Goal: Task Accomplishment & Management: Use online tool/utility

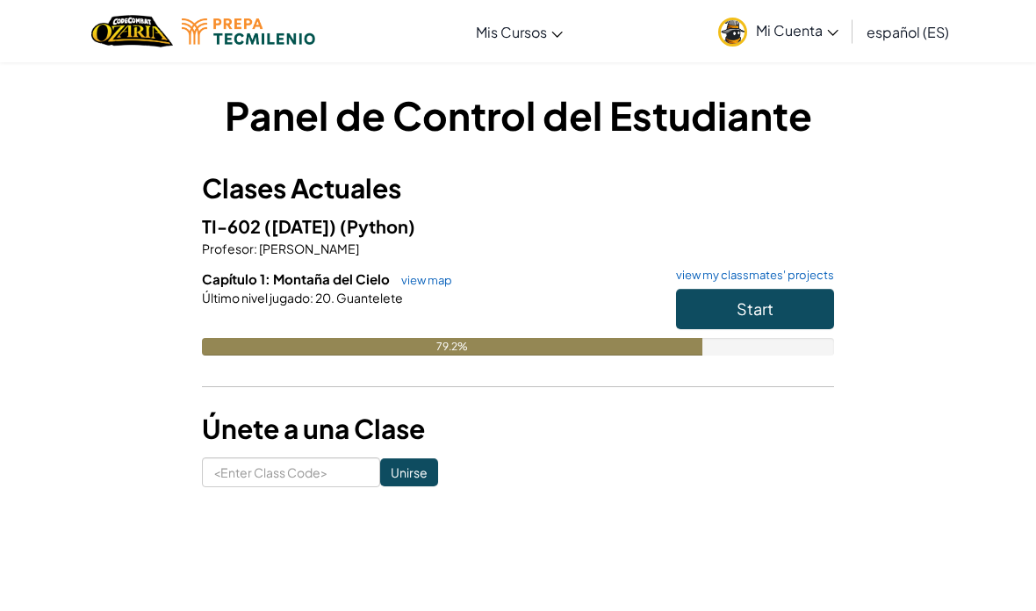
click at [828, 302] on button "Start" at bounding box center [755, 309] width 158 height 40
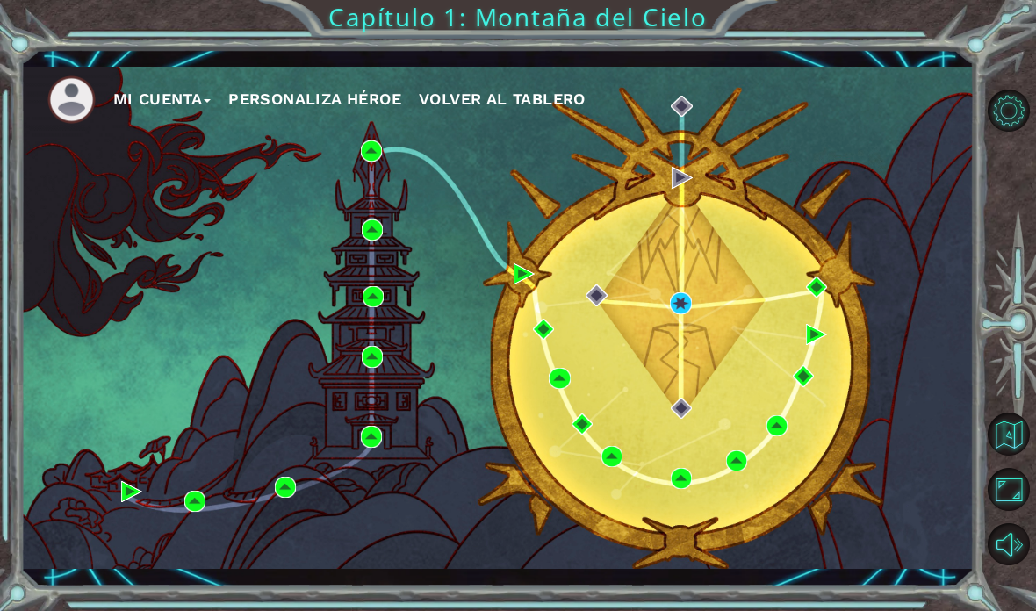
click at [679, 379] on div "Mi Cuenta Personaliza Héroe Volver al Tablero" at bounding box center [497, 318] width 953 height 503
click at [685, 379] on div "Mi Cuenta Personaliza Héroe Volver al Tablero" at bounding box center [497, 318] width 953 height 503
click at [681, 379] on div "Mi Cuenta Personaliza Héroe Volver al Tablero" at bounding box center [497, 318] width 953 height 503
click at [686, 387] on div "Mi Cuenta Personaliza Héroe Volver al Tablero" at bounding box center [497, 318] width 953 height 503
click at [693, 377] on div "Mi Cuenta Personaliza Héroe Volver al Tablero" at bounding box center [497, 318] width 953 height 503
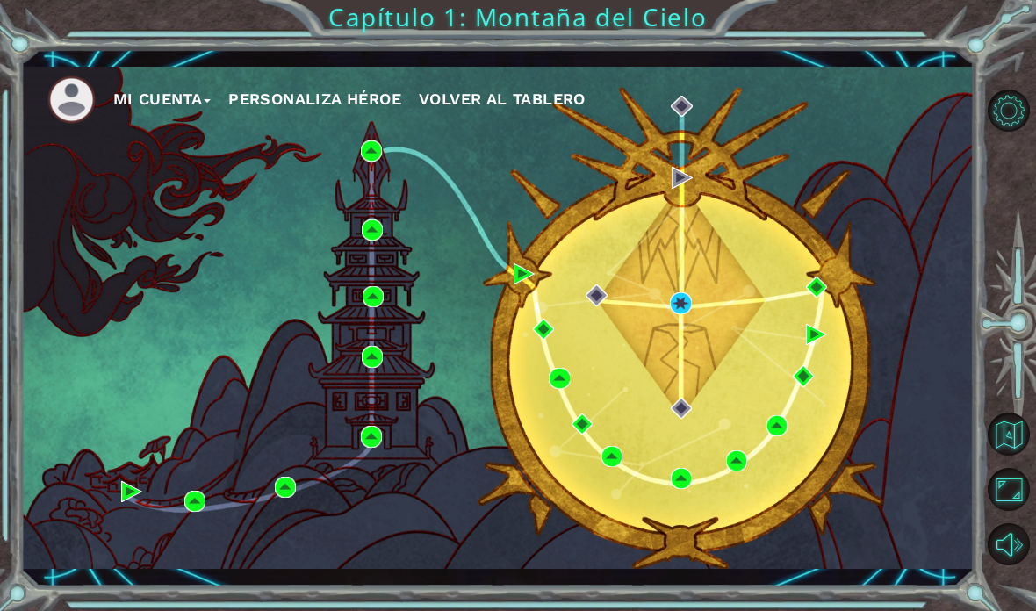
click at [688, 376] on div "Mi Cuenta Personaliza Héroe Volver al Tablero" at bounding box center [497, 318] width 953 height 503
click at [685, 376] on div "Mi Cuenta Personaliza Héroe Volver al Tablero" at bounding box center [497, 318] width 953 height 503
click at [677, 384] on div "Mi Cuenta Personaliza Héroe Volver al Tablero" at bounding box center [497, 318] width 953 height 503
click at [692, 379] on div "Mi Cuenta Personaliza Héroe Volver al Tablero" at bounding box center [497, 318] width 953 height 503
click at [684, 377] on div "Mi Cuenta Personaliza Héroe Volver al Tablero" at bounding box center [497, 318] width 953 height 503
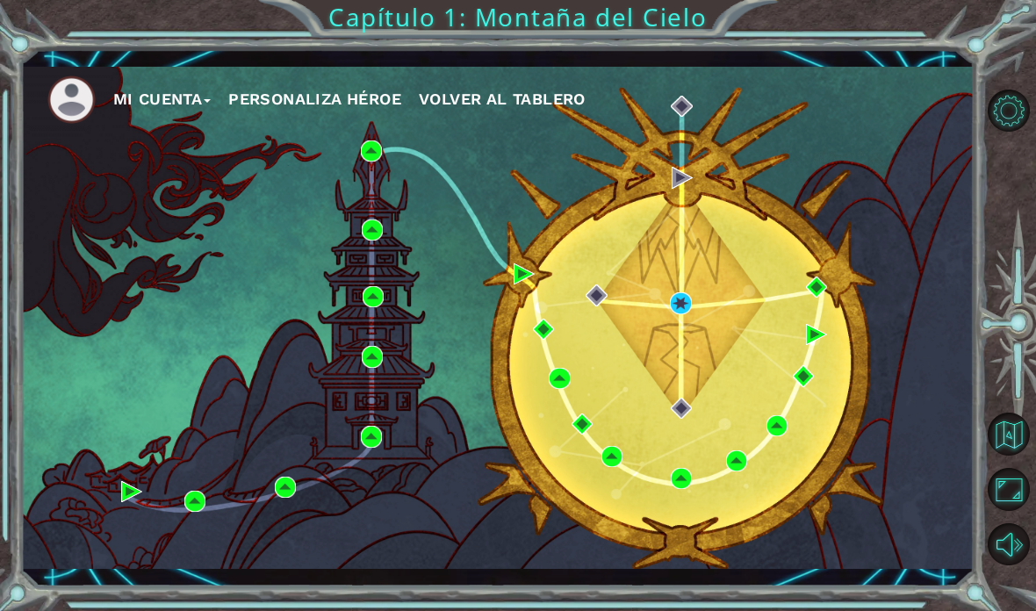
click at [677, 381] on div "Mi Cuenta Personaliza Héroe Volver al Tablero" at bounding box center [497, 318] width 953 height 503
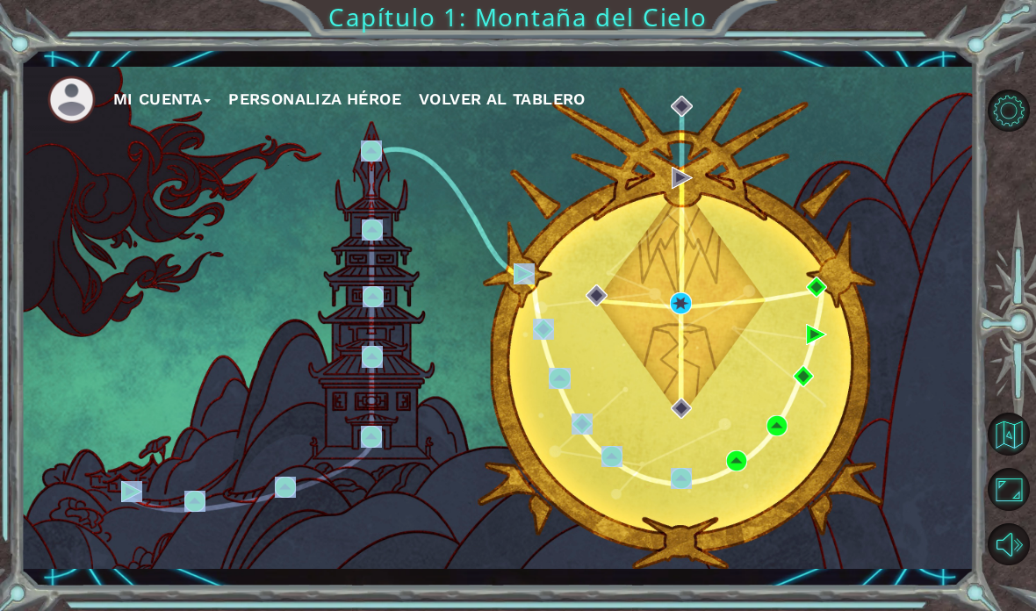
click at [762, 378] on div "Mi Cuenta Personaliza Héroe Volver al Tablero" at bounding box center [497, 318] width 953 height 503
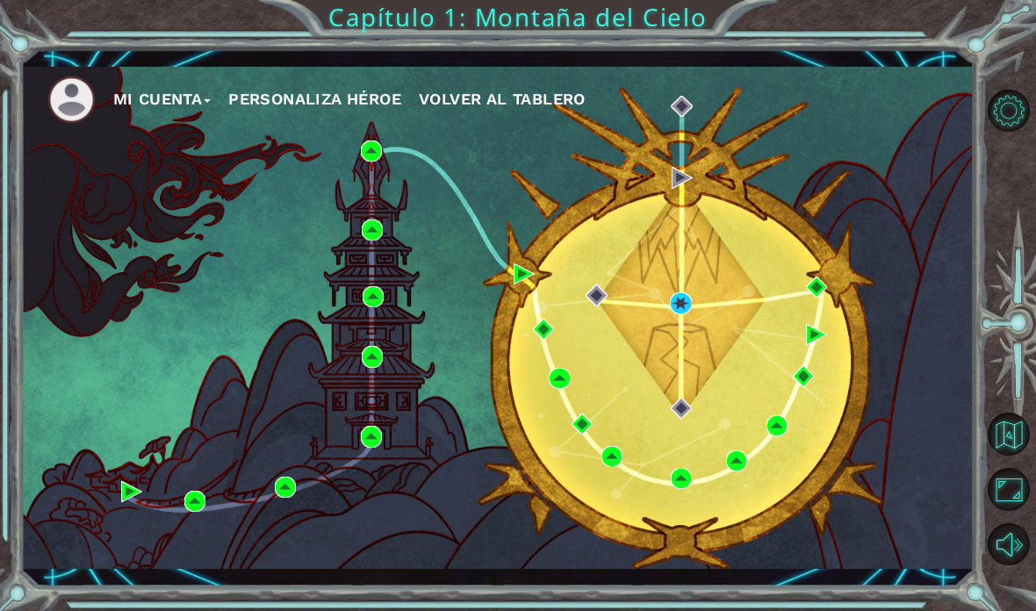
click at [673, 362] on div "Mi Cuenta Personaliza Héroe Volver al Tablero" at bounding box center [497, 318] width 953 height 503
click at [125, 574] on div "Mi Cuenta Personaliza Héroe Volver al Tablero" at bounding box center [497, 318] width 953 height 538
click at [133, 557] on div "Mi Cuenta Personaliza Héroe Volver al Tablero" at bounding box center [497, 318] width 953 height 503
click at [749, 517] on div "Mi Cuenta Personaliza Héroe Volver al Tablero" at bounding box center [497, 318] width 953 height 503
click at [783, 482] on div "Mi Cuenta Personaliza Héroe Volver al Tablero" at bounding box center [497, 318] width 953 height 503
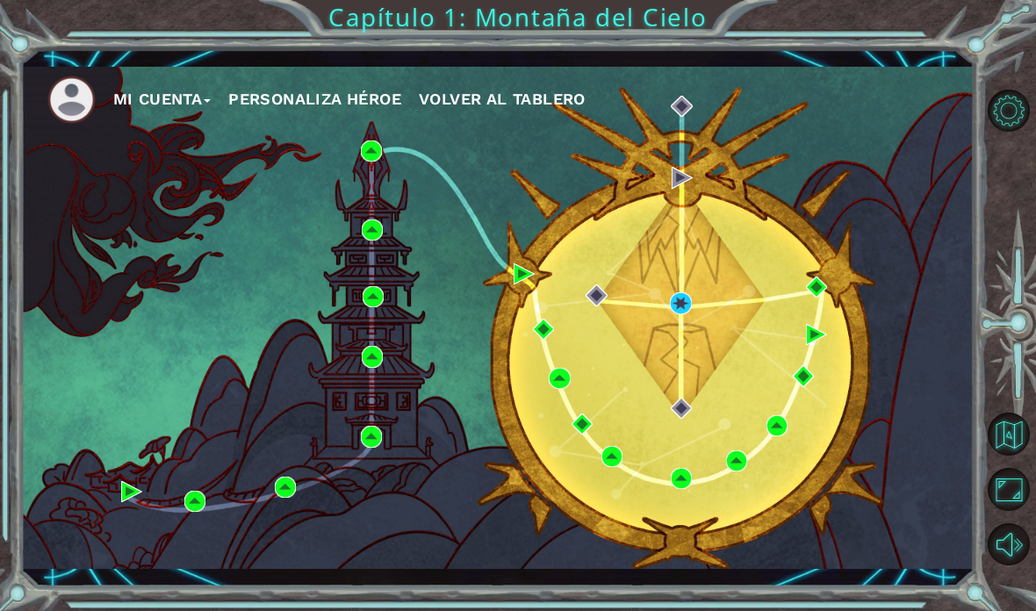
click at [528, 341] on div "Mi Cuenta Personaliza Héroe Volver al Tablero" at bounding box center [497, 318] width 953 height 503
click at [530, 340] on div "Mi Cuenta Personaliza Héroe Volver al Tablero" at bounding box center [497, 318] width 953 height 503
click at [526, 350] on div "Mi Cuenta Personaliza Héroe Volver al Tablero" at bounding box center [497, 318] width 953 height 503
click at [524, 345] on div "Mi Cuenta Personaliza Héroe Volver al Tablero" at bounding box center [497, 318] width 953 height 503
click at [678, 383] on div "Mi Cuenta Personaliza Héroe Volver al Tablero" at bounding box center [497, 318] width 953 height 503
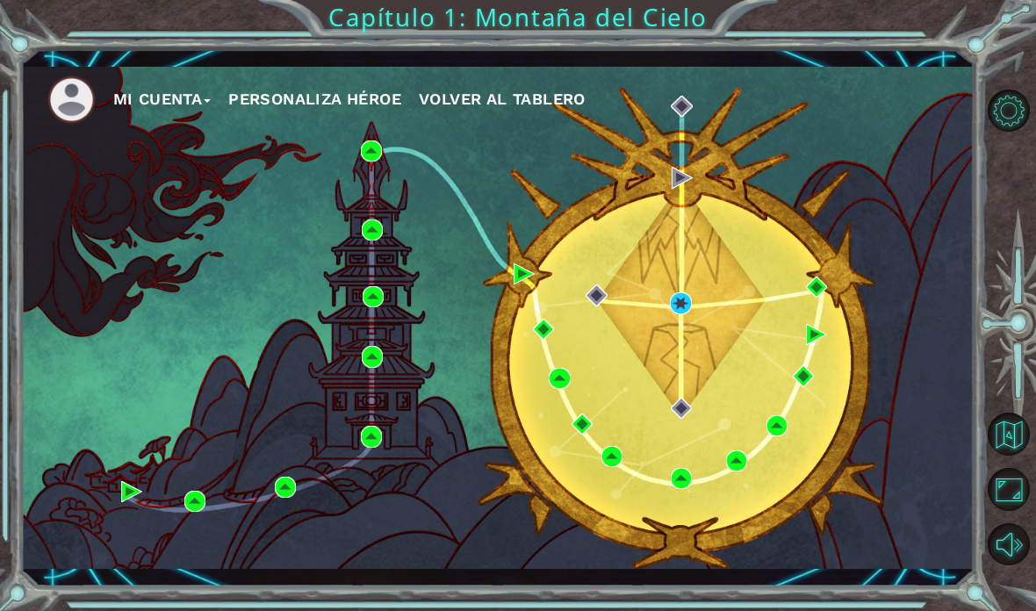
click at [686, 353] on div "Mi Cuenta Personaliza Héroe Volver al Tablero" at bounding box center [497, 318] width 953 height 503
click at [674, 364] on div "Mi Cuenta Personaliza Héroe Volver al Tablero" at bounding box center [497, 318] width 953 height 503
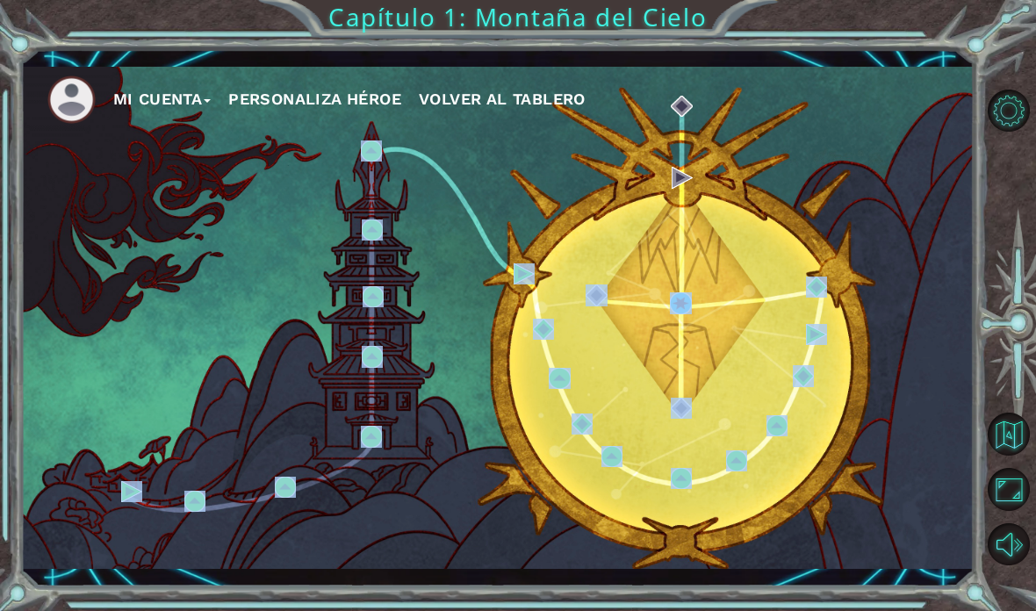
click at [749, 386] on div "Mi Cuenta Personaliza Héroe Volver al Tablero" at bounding box center [497, 318] width 953 height 503
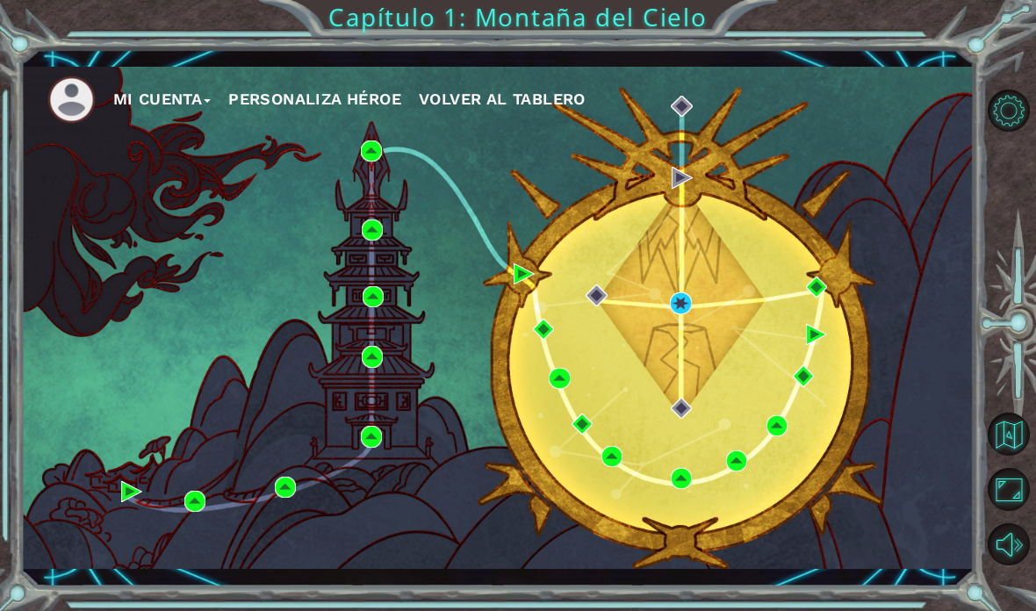
click at [962, 426] on div "Mi Cuenta Personaliza Héroe Volver al Tablero" at bounding box center [497, 318] width 953 height 503
click at [771, 393] on div "Mi Cuenta Personaliza Héroe Volver al Tablero" at bounding box center [497, 318] width 953 height 503
click at [715, 459] on div "Mi Cuenta Personaliza Héroe Volver al Tablero" at bounding box center [497, 318] width 953 height 503
click at [672, 284] on div "Mi Cuenta Personaliza Héroe Volver al Tablero" at bounding box center [497, 318] width 953 height 503
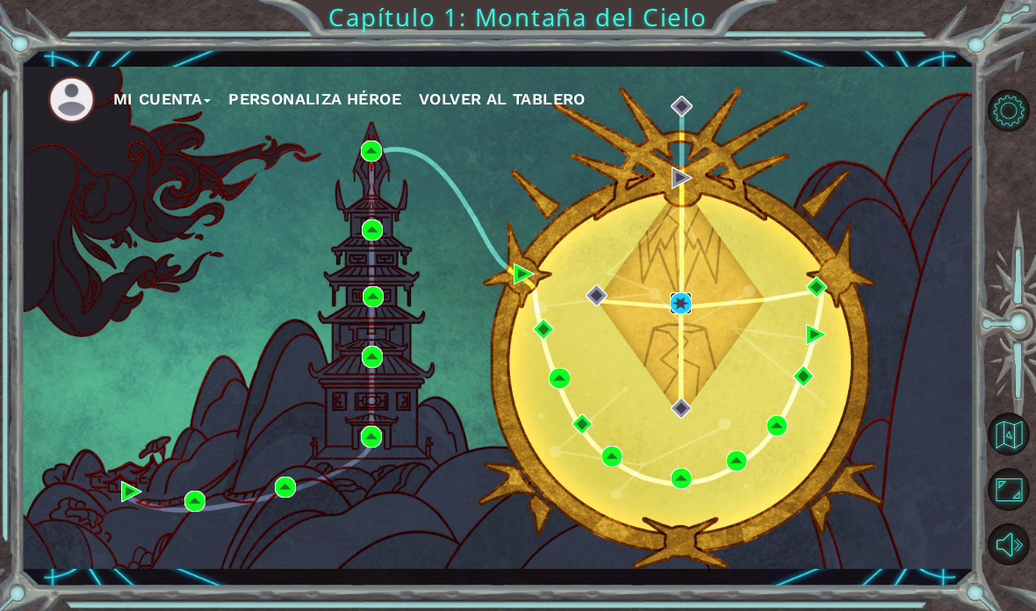
click at [683, 303] on img at bounding box center [680, 302] width 21 height 21
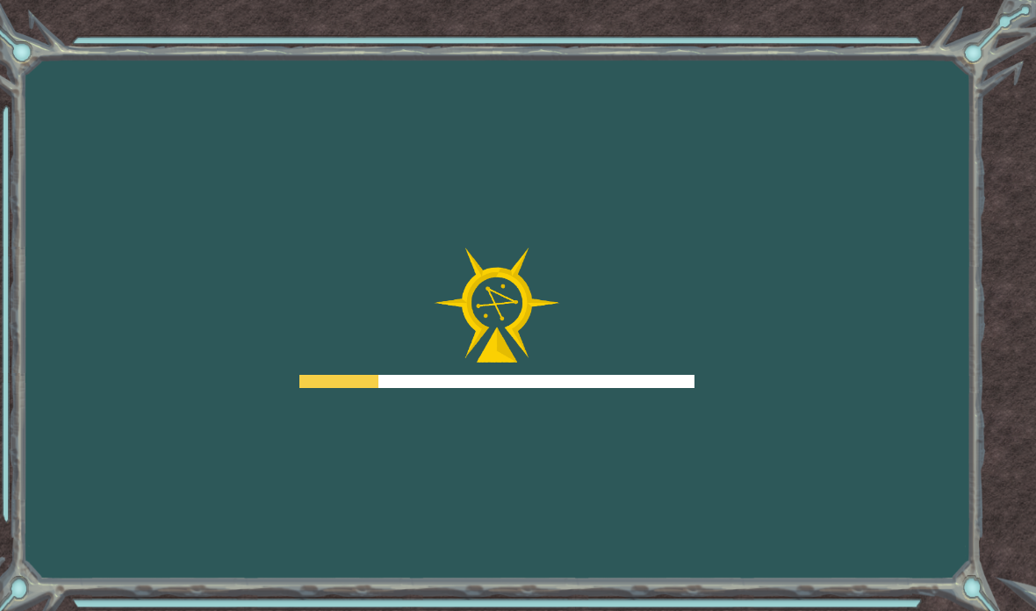
click at [680, 376] on div at bounding box center [496, 381] width 395 height 13
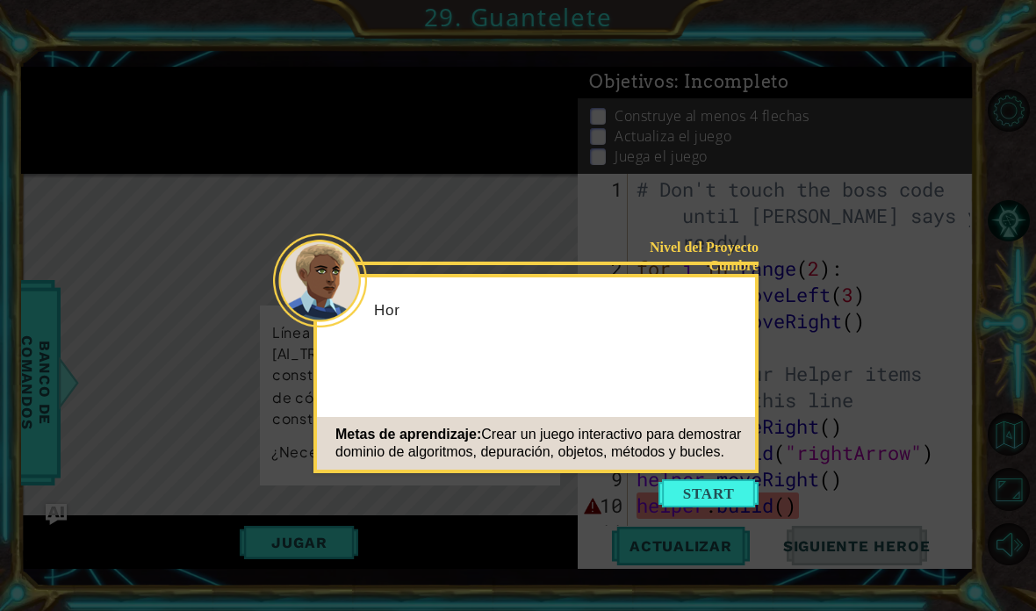
click at [736, 505] on button "Start" at bounding box center [708, 493] width 100 height 28
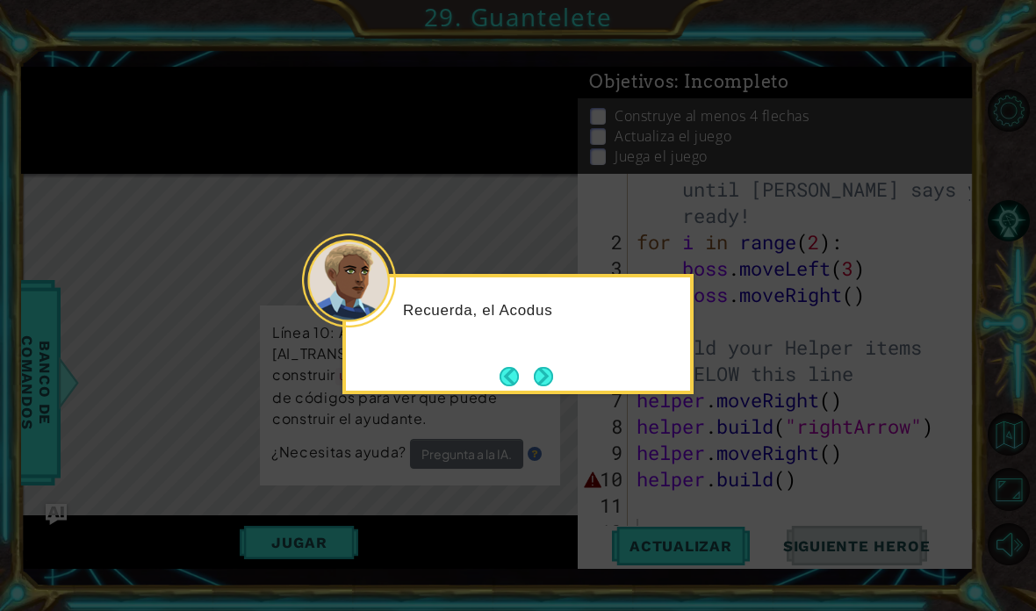
click at [877, 511] on icon at bounding box center [518, 305] width 1036 height 611
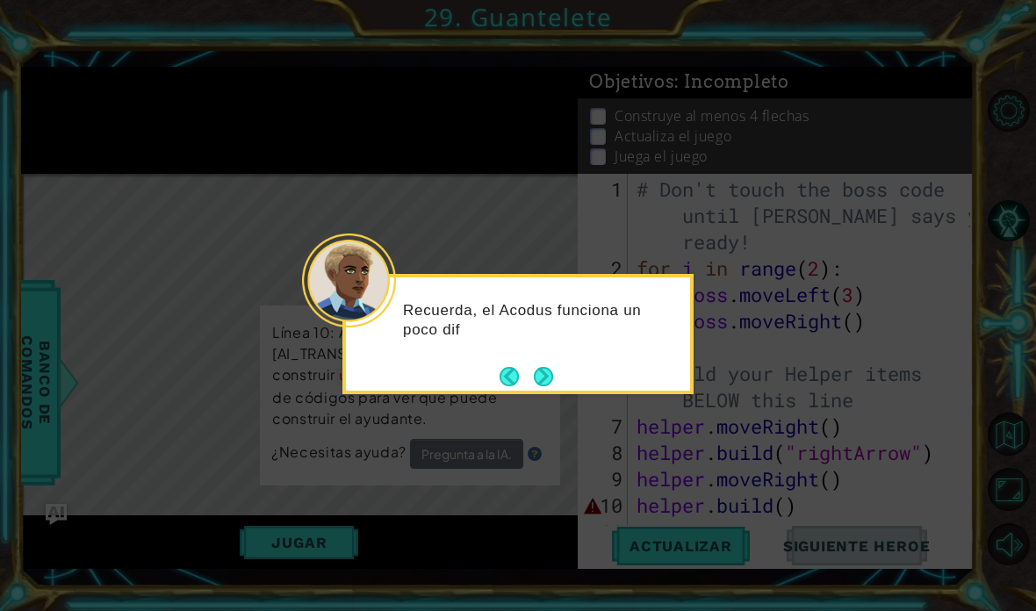
click at [552, 380] on button "Next" at bounding box center [543, 376] width 19 height 19
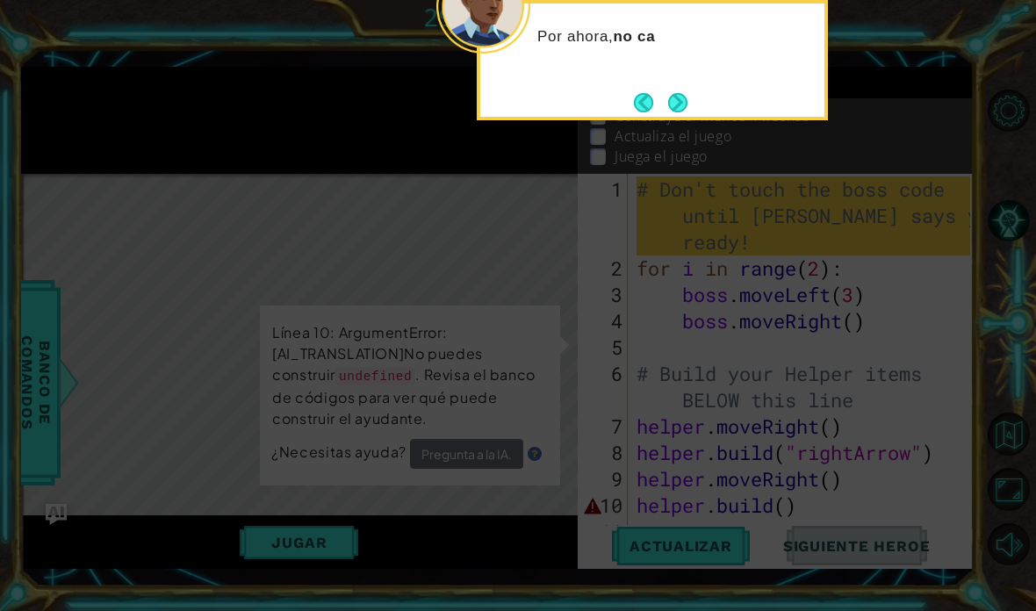
click at [687, 108] on button "Next" at bounding box center [677, 102] width 19 height 19
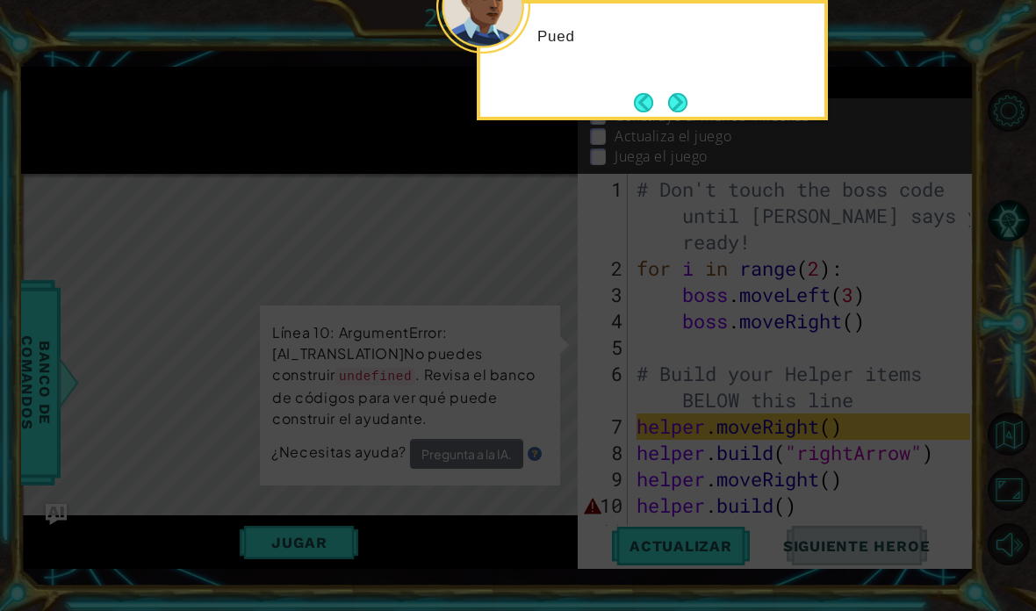
click at [687, 97] on button "Next" at bounding box center [677, 102] width 19 height 19
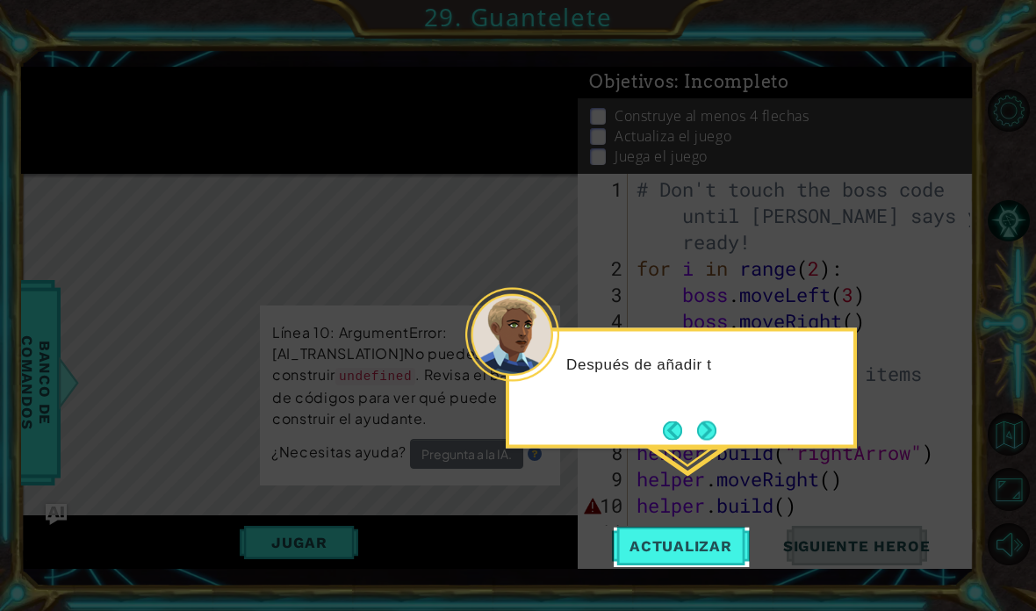
click at [729, 610] on html "1 ההההההההההההההההההההההההההההההההההההההההההההההההההההההההההההההההההההההההההההה…" at bounding box center [518, 305] width 1036 height 611
click at [716, 426] on button "Next" at bounding box center [706, 429] width 19 height 19
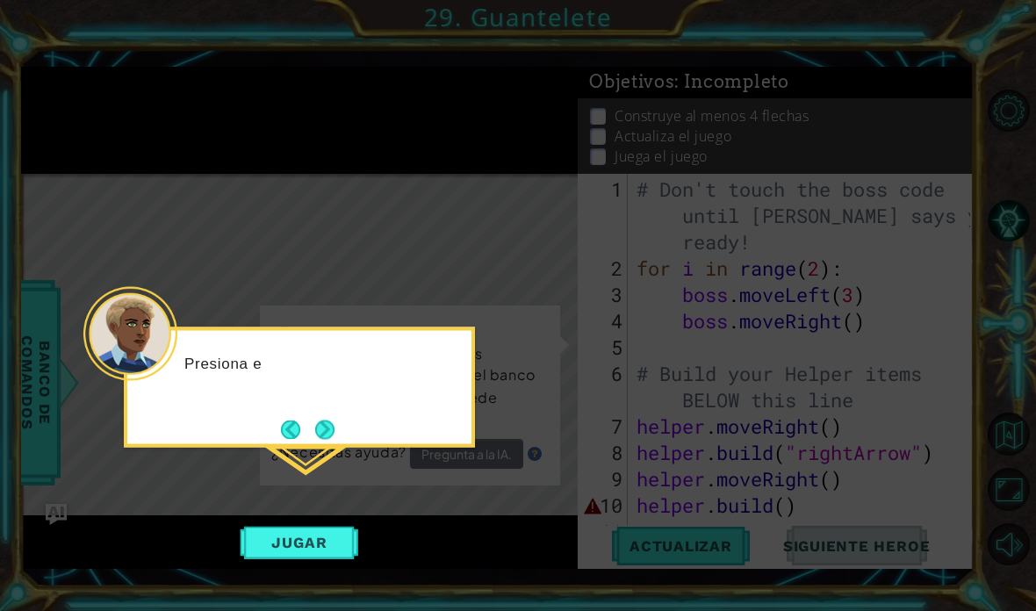
click at [325, 430] on button "Next" at bounding box center [324, 428] width 19 height 19
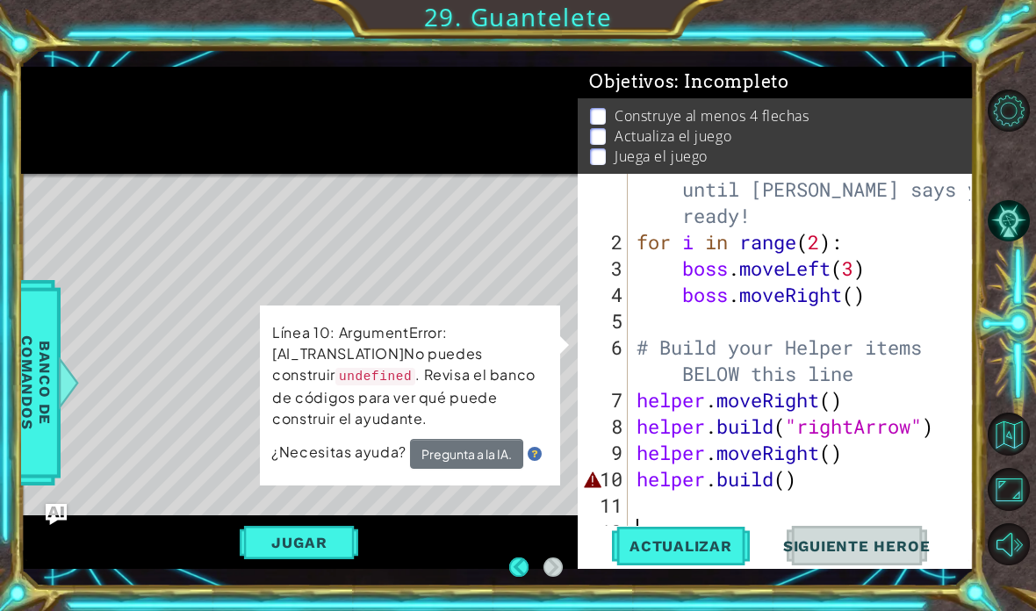
scroll to position [63, 0]
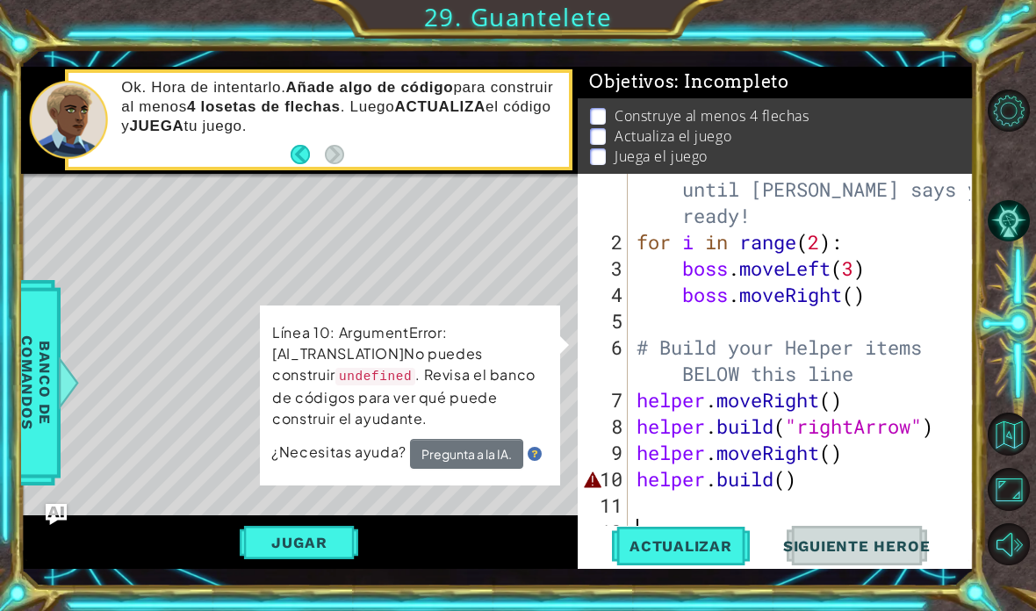
click at [678, 562] on button "Actualizar" at bounding box center [681, 545] width 138 height 39
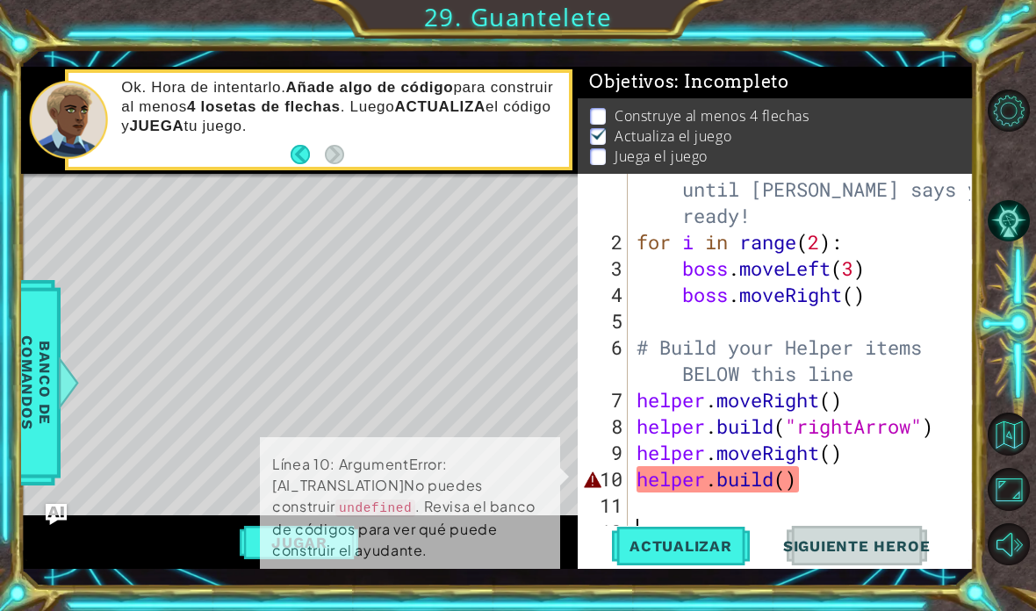
scroll to position [1, 0]
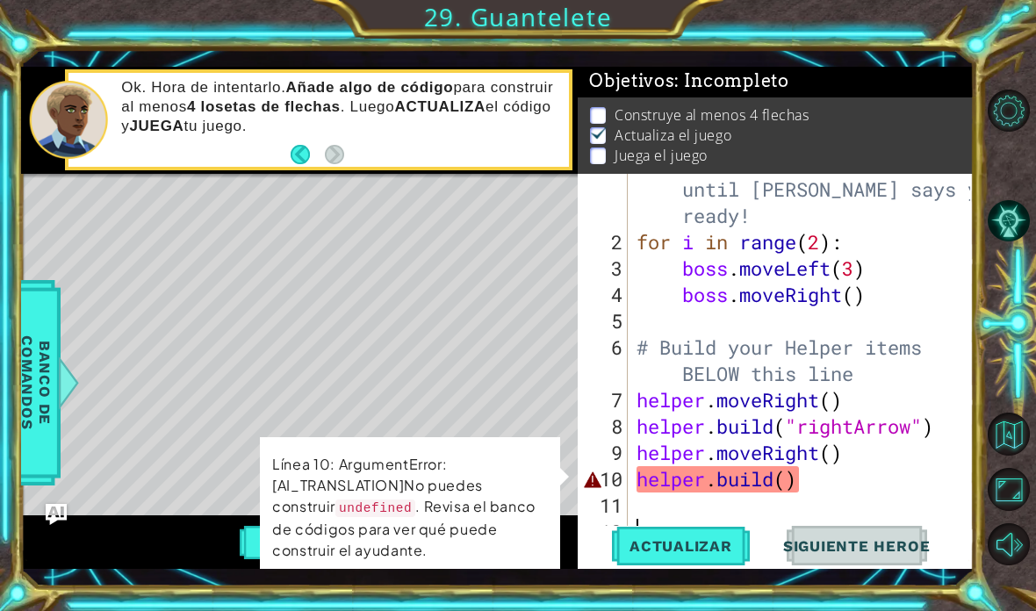
click at [842, 90] on div "Objetivos : Incompleto" at bounding box center [775, 82] width 396 height 32
click at [920, 548] on span "Siguiente Heroe" at bounding box center [856, 546] width 183 height 18
click at [11, 170] on div "1 ההההההההההההההההההההההההההההההההההההההההההההההההההההההההההההההההההההההההההההה…" at bounding box center [518, 305] width 1036 height 611
click at [851, 484] on div "# Don't touch the boss code until [PERSON_NAME] says you're ready! for i in ran…" at bounding box center [806, 387] width 346 height 474
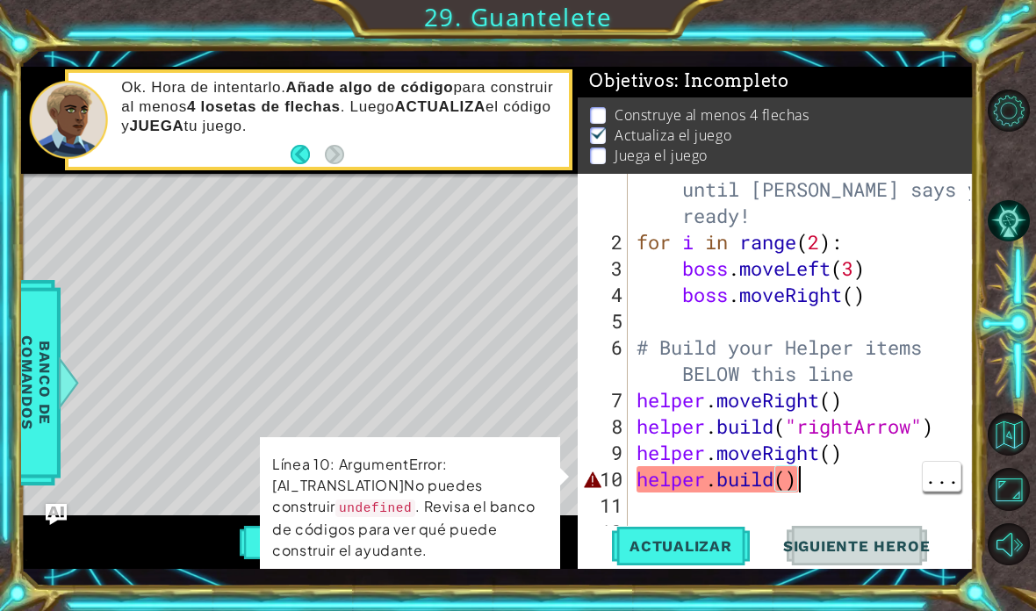
click at [949, 178] on div "# Don't touch the boss code until [PERSON_NAME] says you're ready! for i in ran…" at bounding box center [806, 387] width 346 height 474
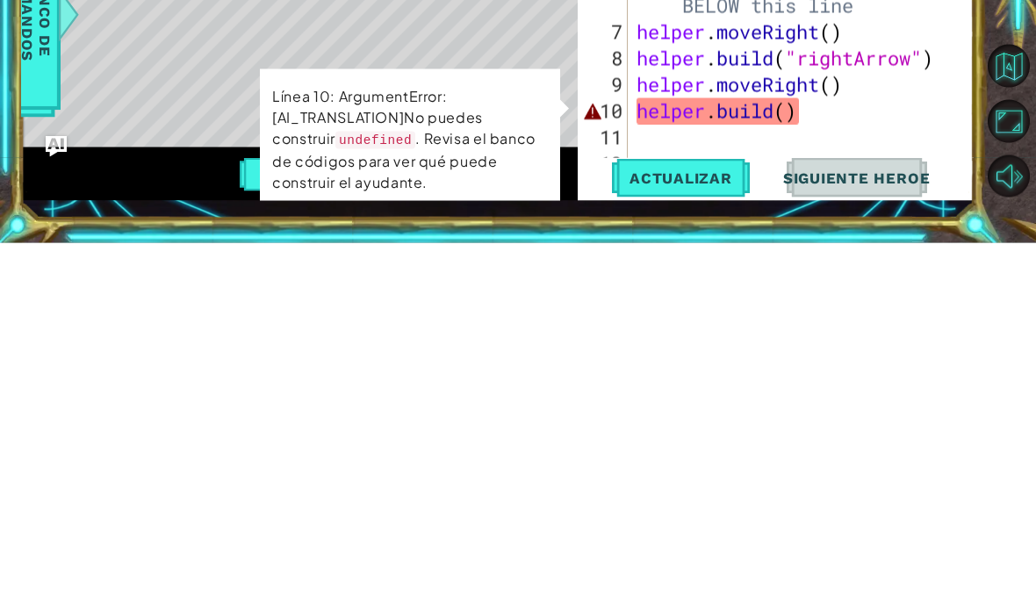
scroll to position [0, 0]
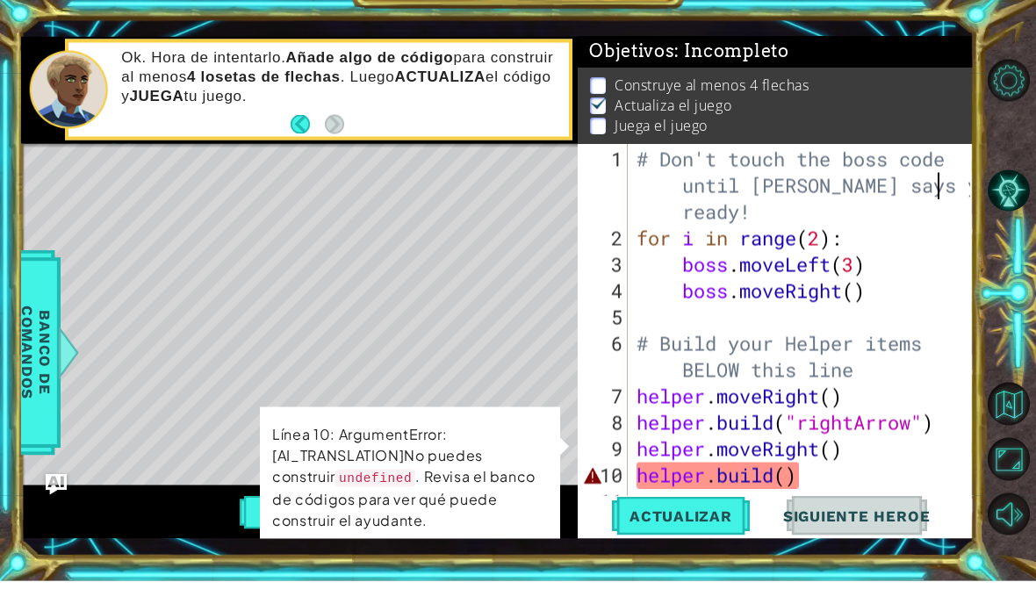
click at [968, 97] on div "Construye al menos 4 flechas Actualiza el juego Juega el juego" at bounding box center [775, 135] width 396 height 77
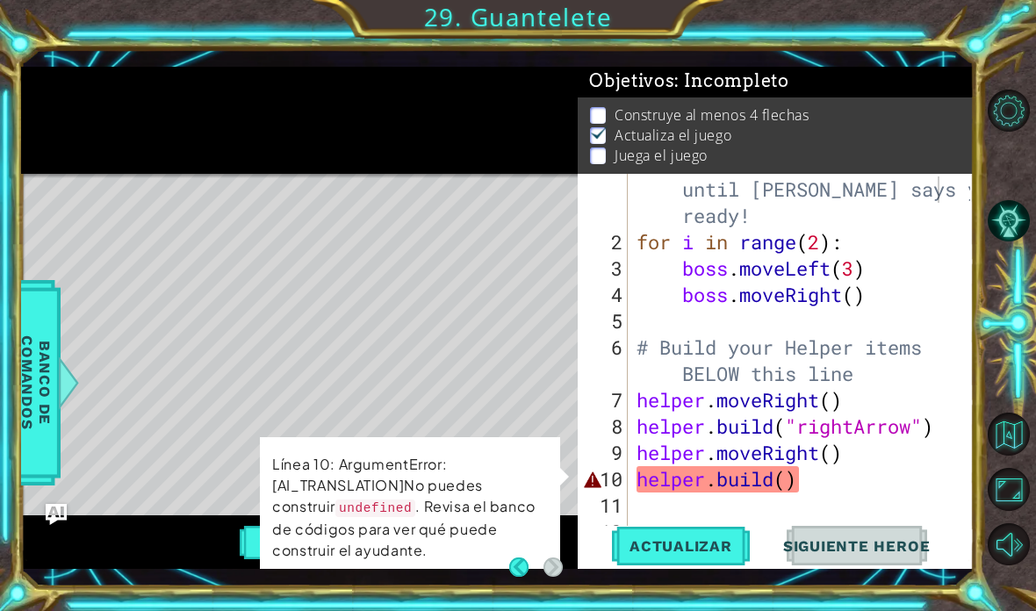
scroll to position [26, 0]
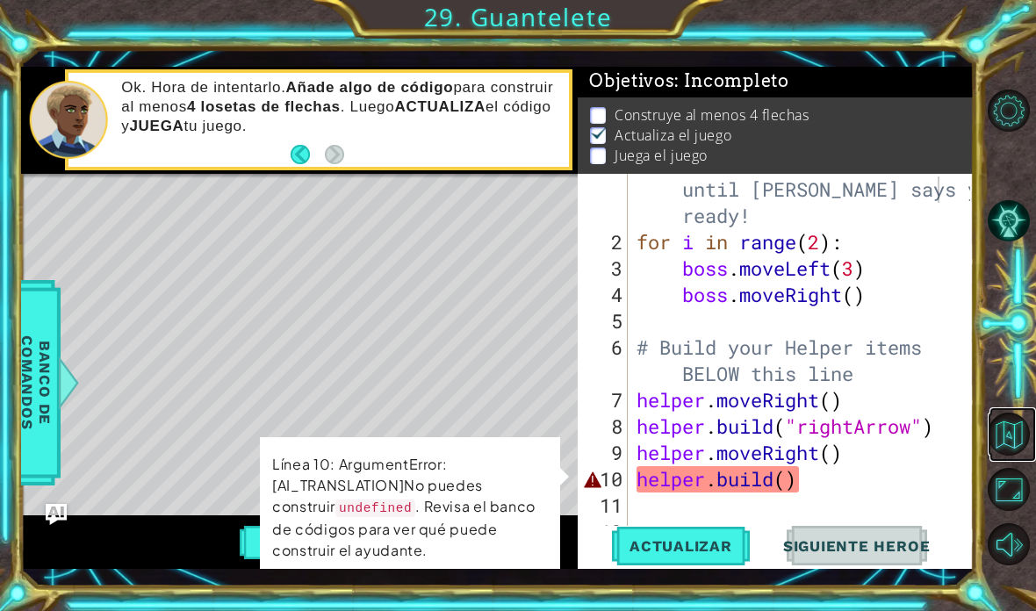
click at [1018, 455] on button "Volver al Mapa" at bounding box center [1008, 433] width 43 height 43
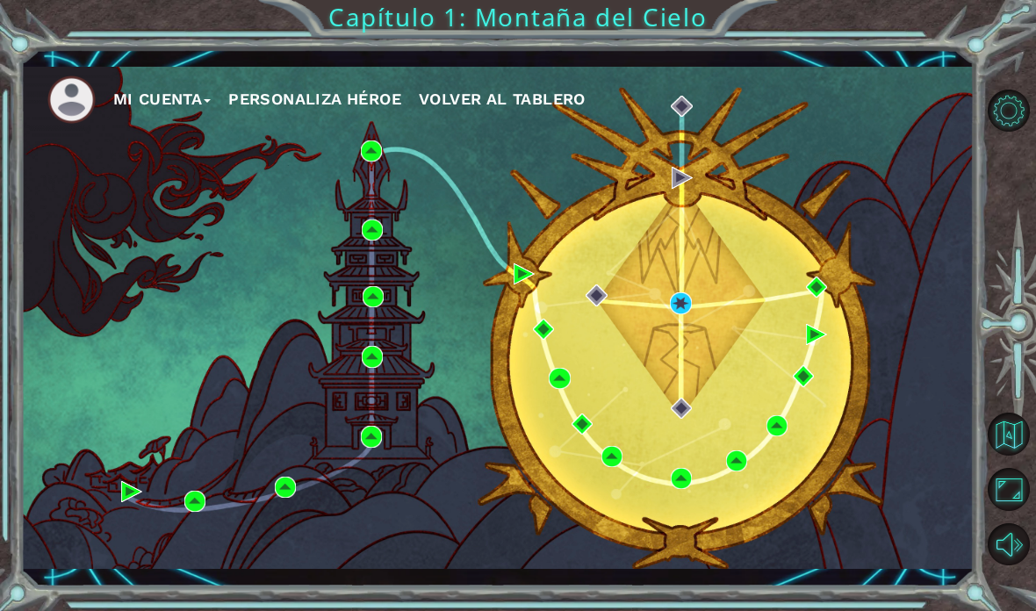
click at [1014, 511] on button "Maximizar Navegador" at bounding box center [1008, 489] width 43 height 43
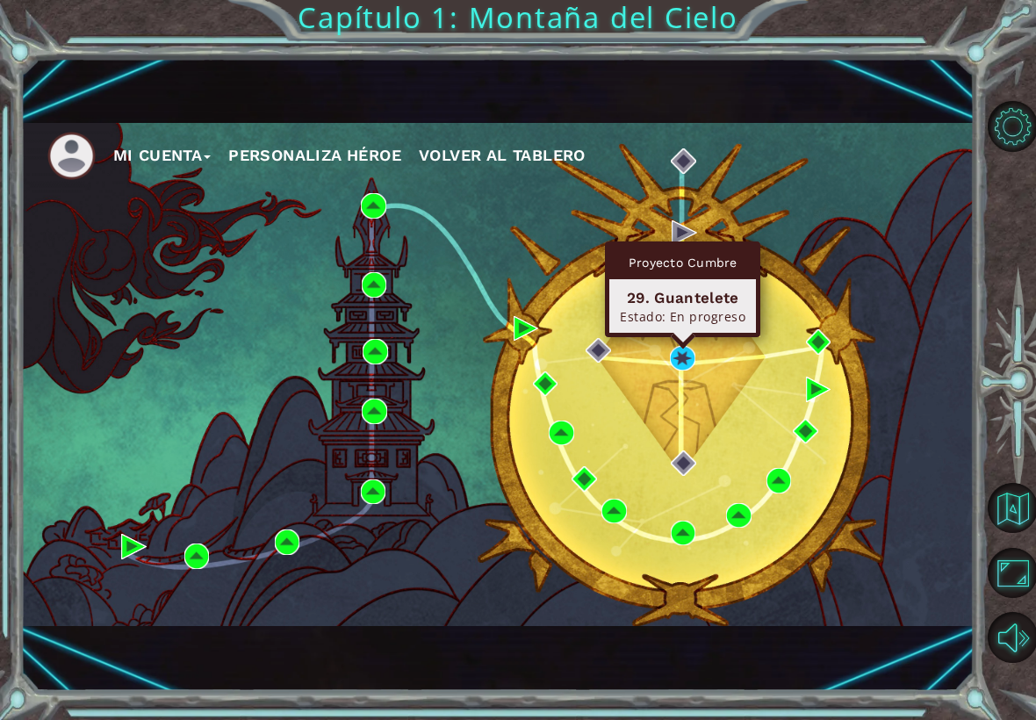
click at [682, 358] on img at bounding box center [682, 358] width 25 height 25
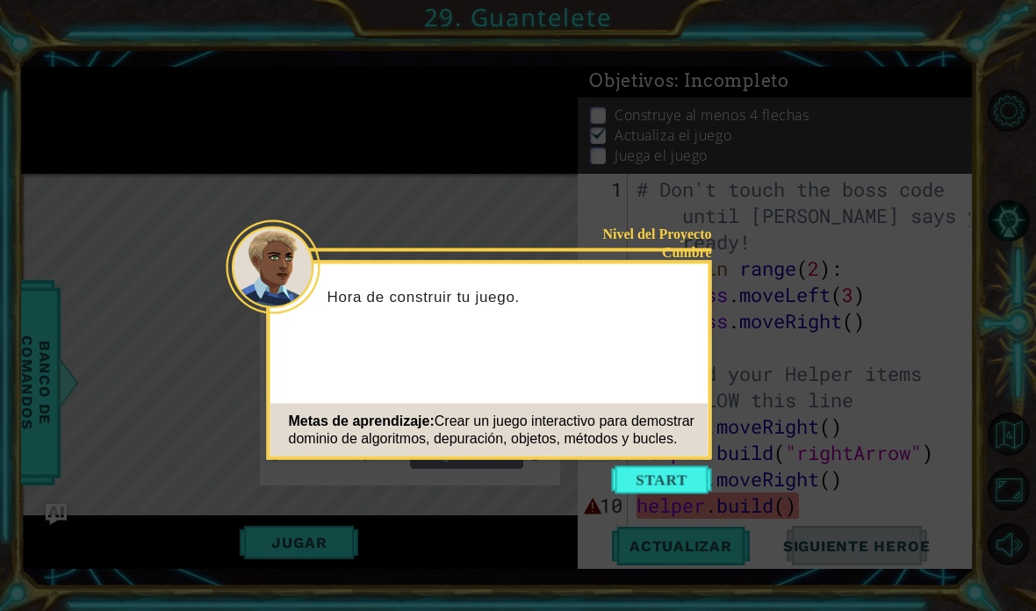
click at [686, 466] on button "Start" at bounding box center [662, 480] width 100 height 28
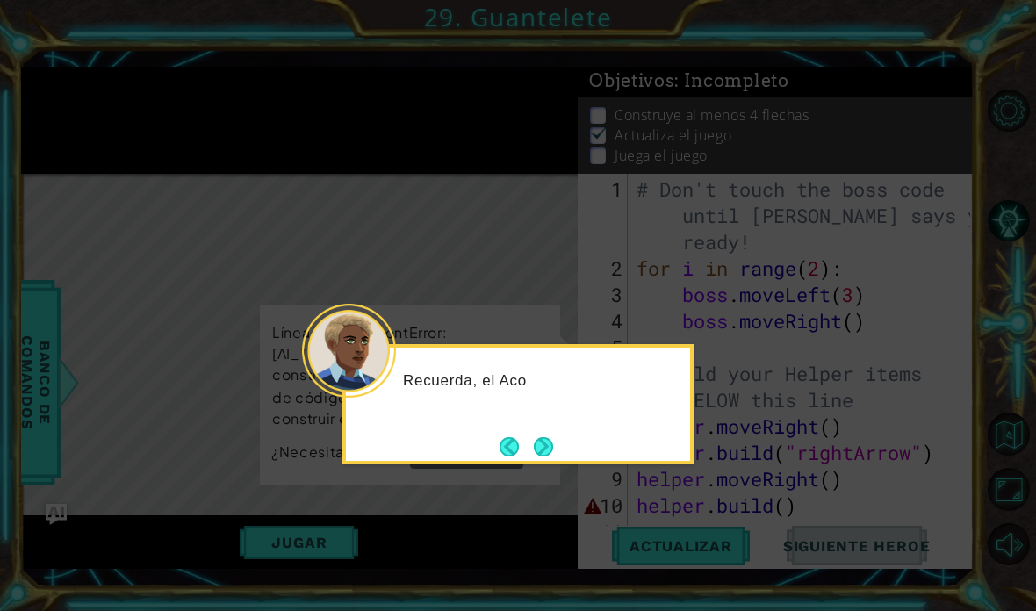
click at [548, 437] on button "Next" at bounding box center [543, 446] width 19 height 19
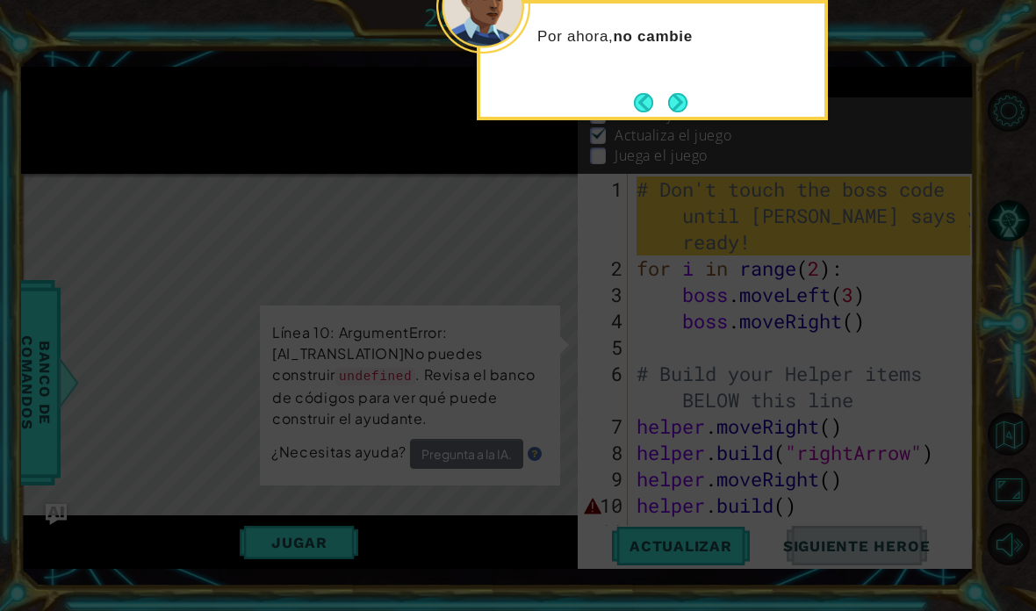
click at [673, 93] on button "Next" at bounding box center [677, 102] width 19 height 19
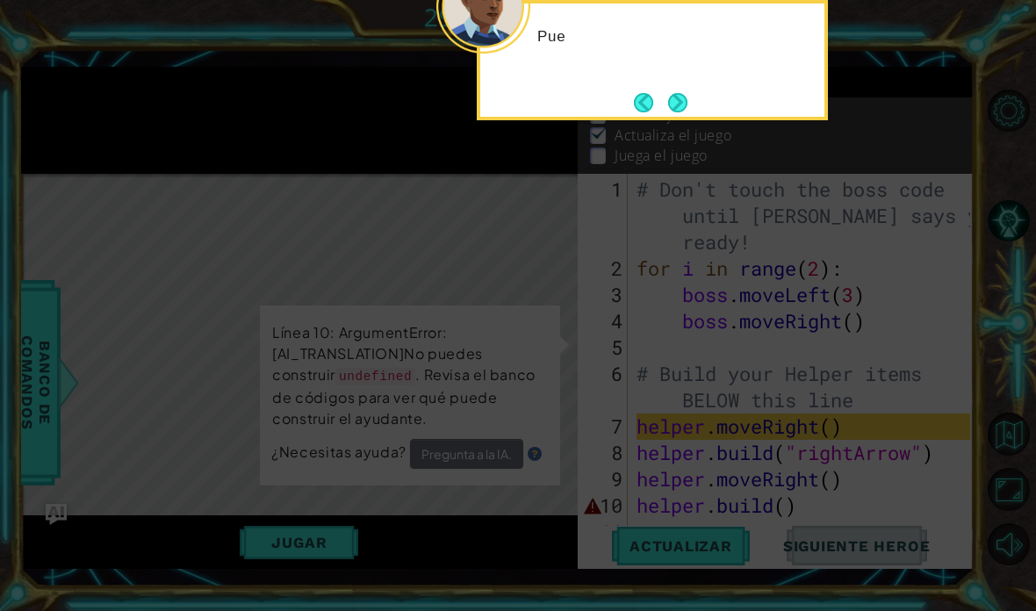
click at [685, 93] on button "Next" at bounding box center [677, 102] width 19 height 19
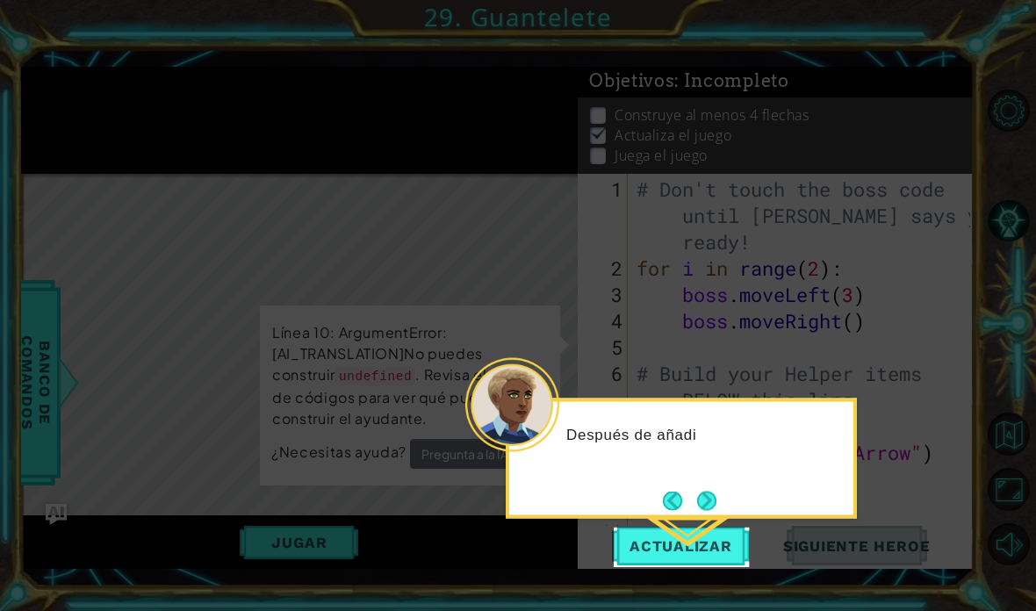
click at [716, 491] on button "Next" at bounding box center [706, 500] width 19 height 19
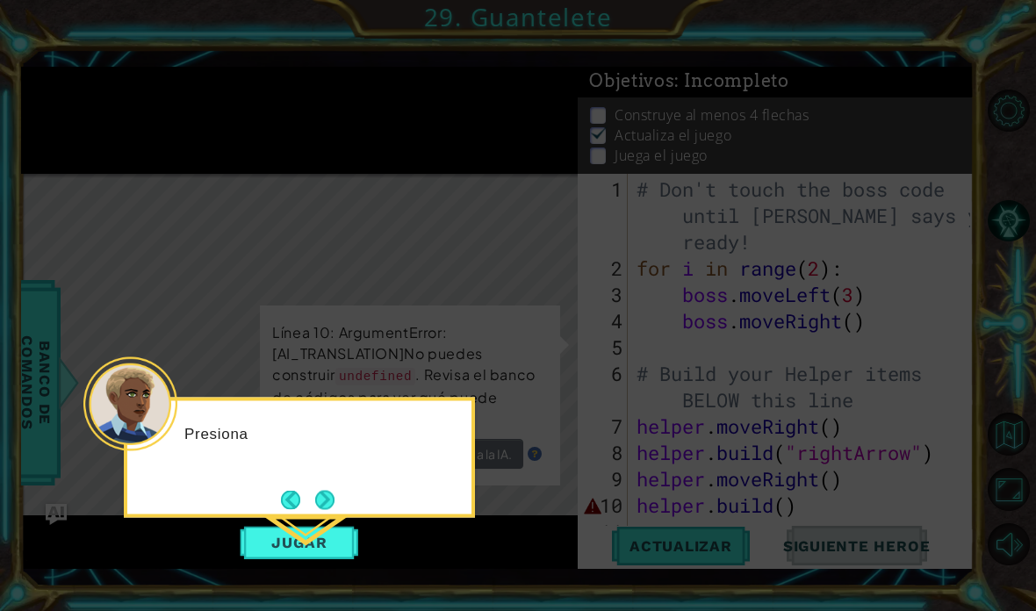
click at [720, 527] on icon at bounding box center [518, 305] width 1036 height 611
click at [729, 500] on icon at bounding box center [518, 305] width 1036 height 611
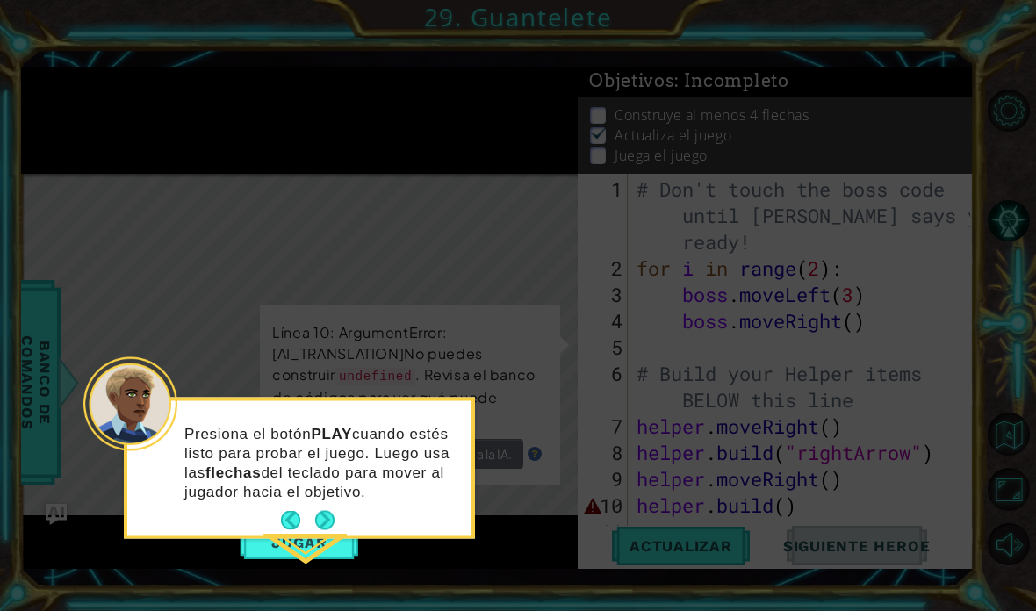
click at [331, 511] on button "Next" at bounding box center [324, 520] width 19 height 19
